Goal: Task Accomplishment & Management: Manage account settings

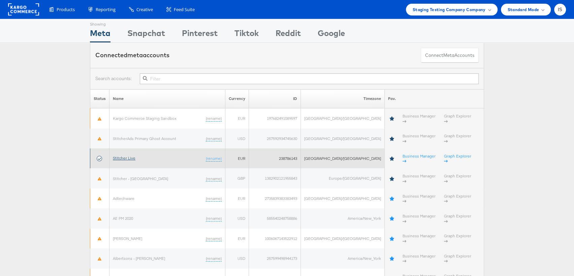
click at [127, 156] on link "Stitcher Live" at bounding box center [124, 158] width 23 height 5
